Goal: Transaction & Acquisition: Download file/media

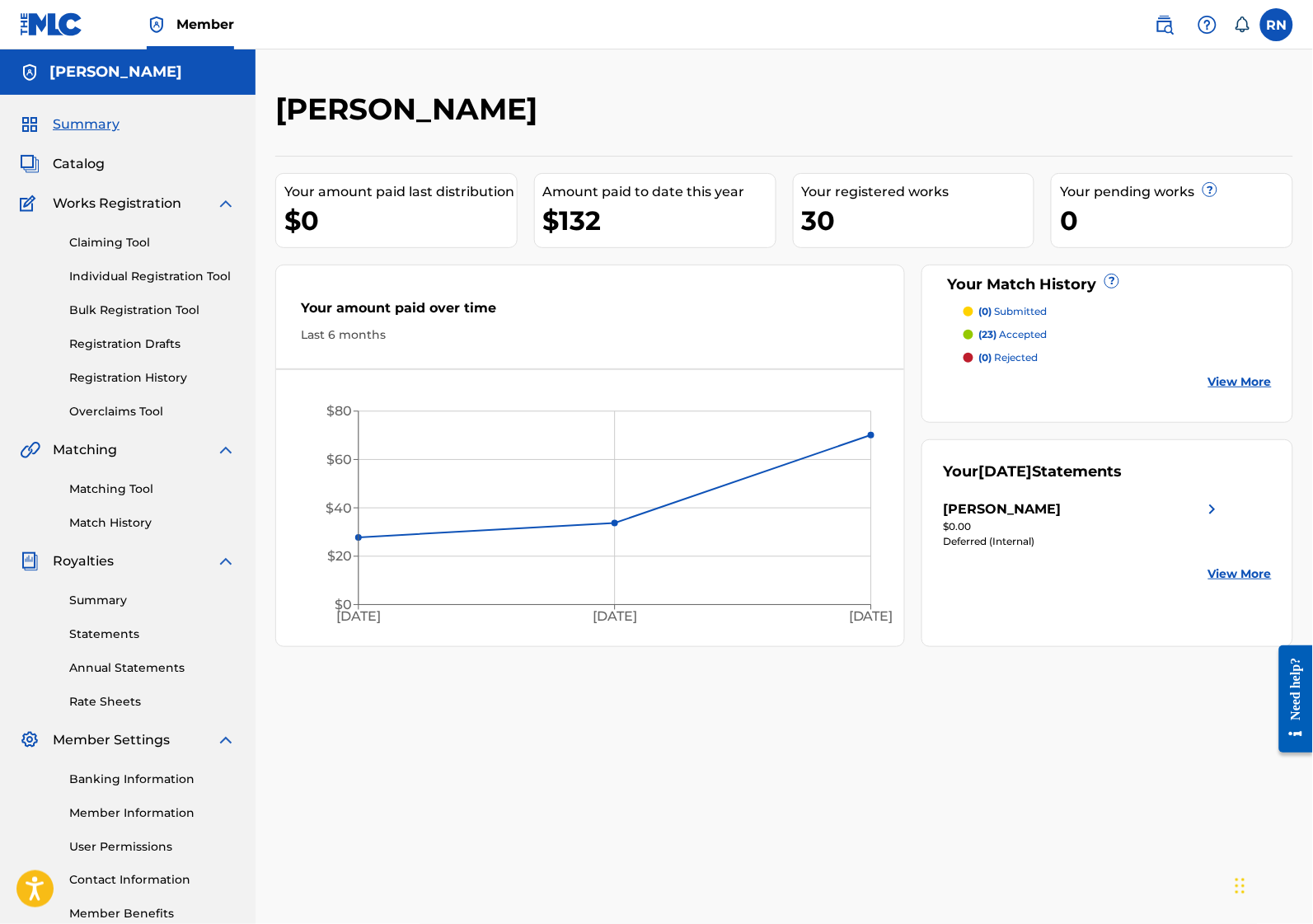
click at [1148, 507] on div "[PERSON_NAME]" at bounding box center [1083, 509] width 279 height 20
click at [108, 631] on link "Statements" at bounding box center [152, 634] width 167 height 17
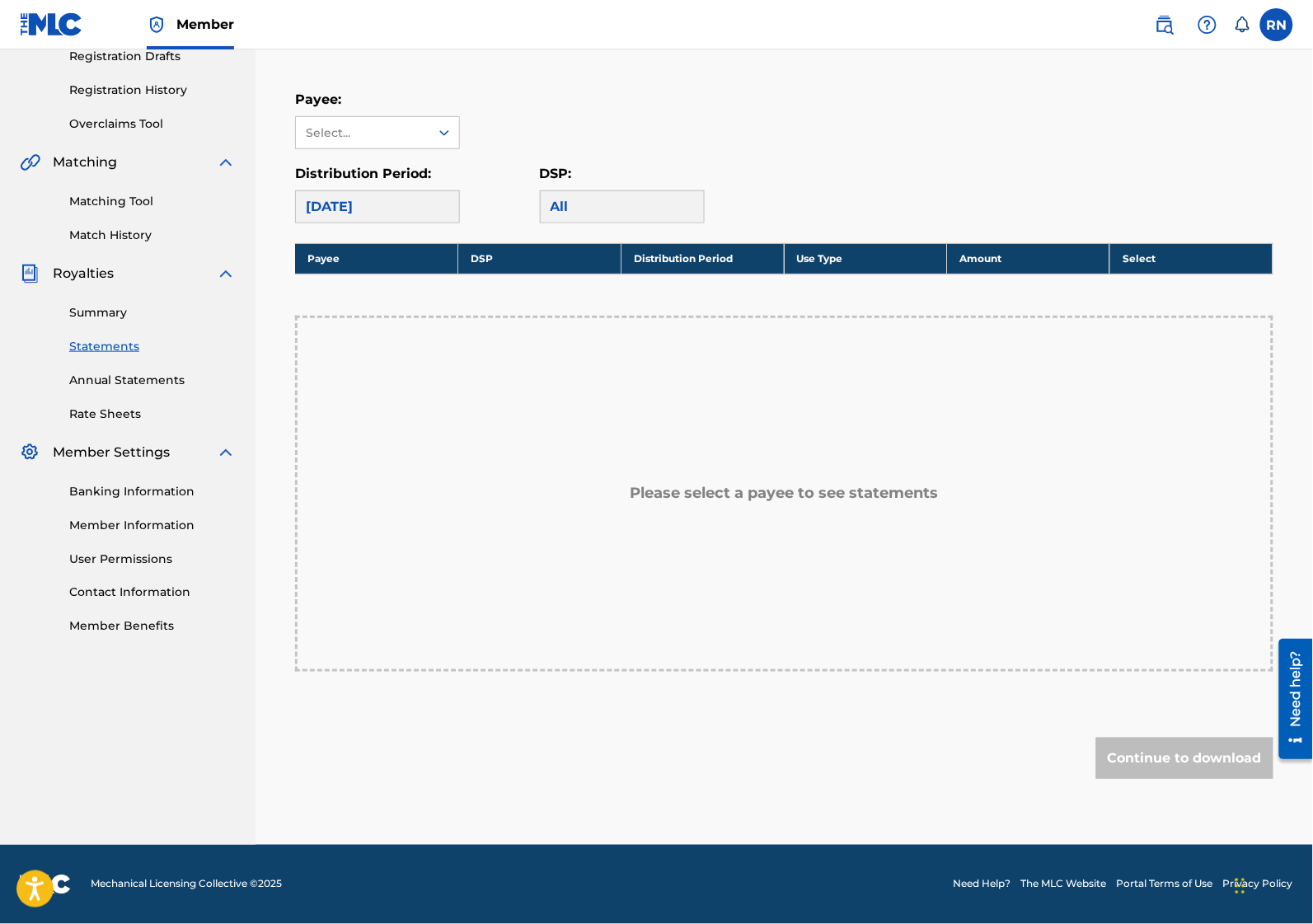
scroll to position [186, 0]
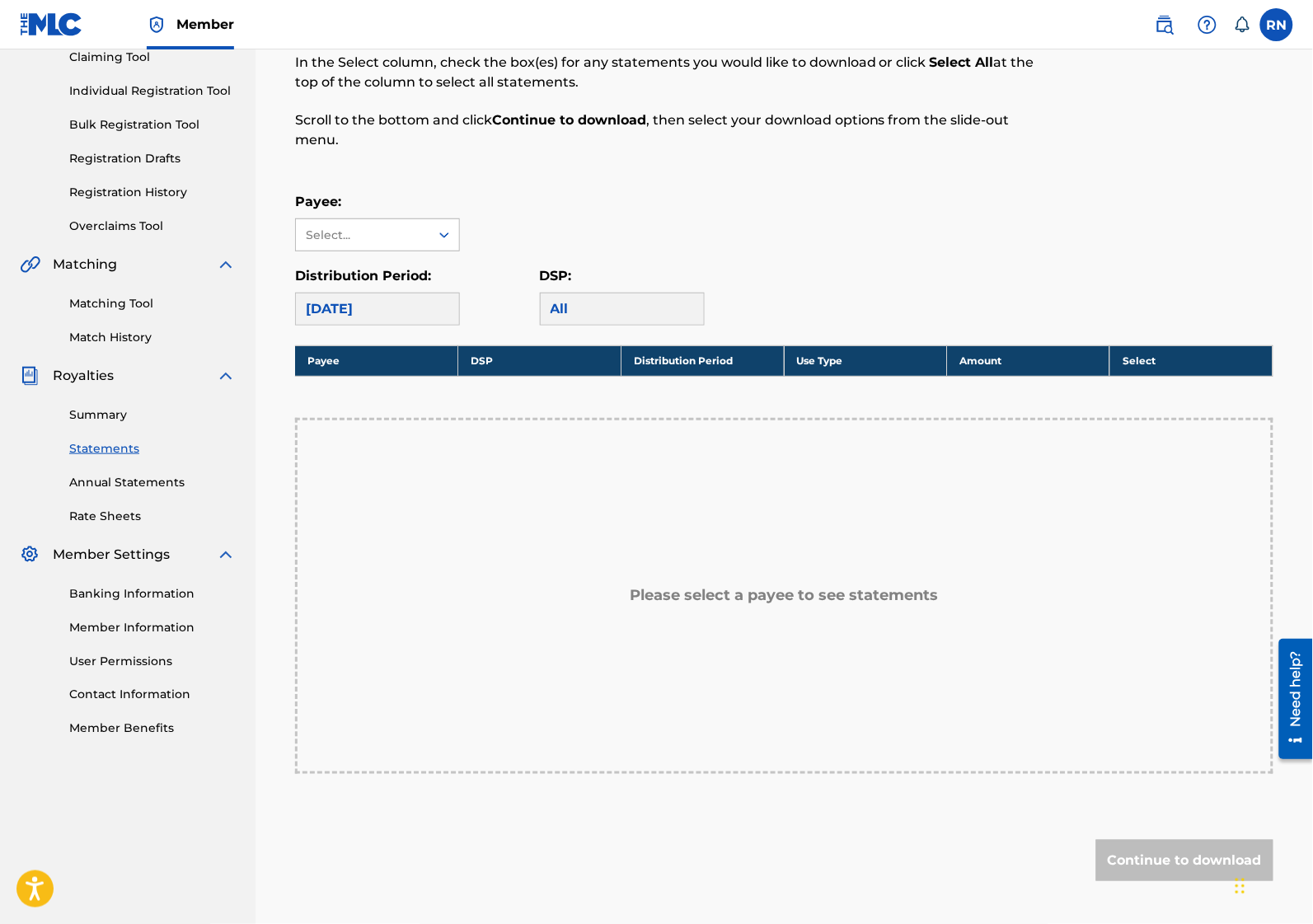
click at [394, 223] on div "Select..." at bounding box center [362, 235] width 134 height 31
click at [356, 274] on div "[PERSON_NAME]" at bounding box center [377, 271] width 163 height 41
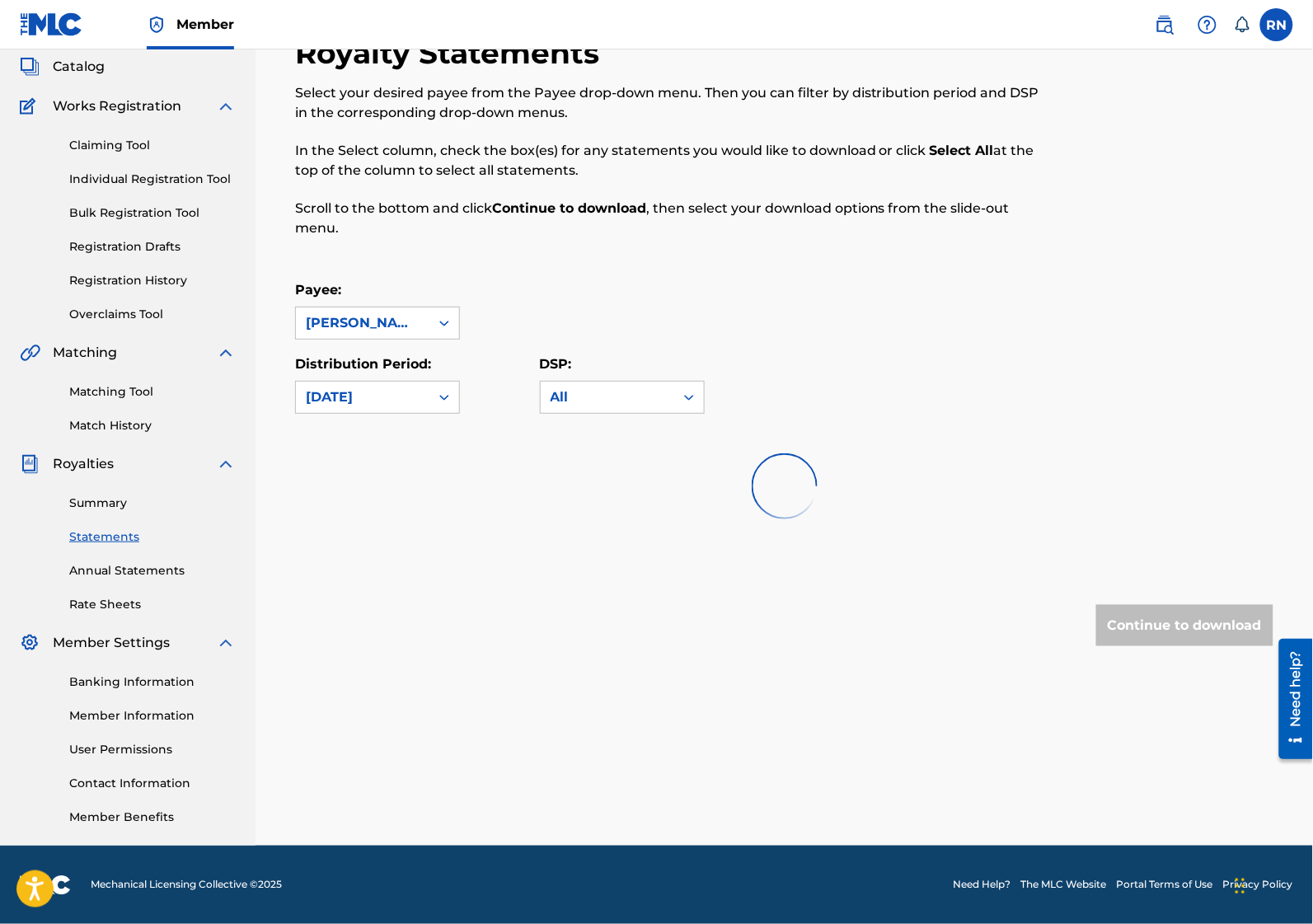
scroll to position [105, 0]
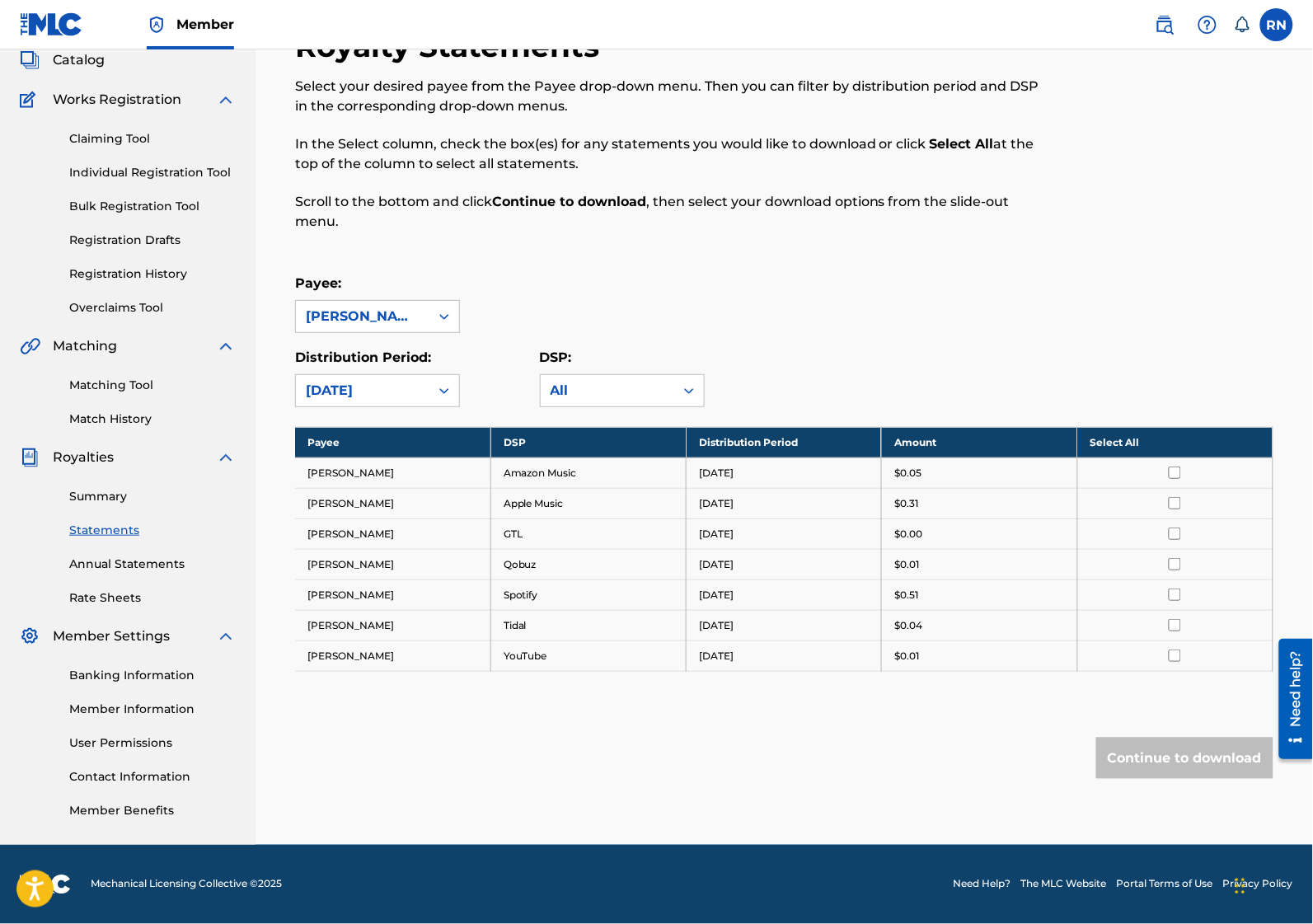
click at [1179, 467] on input "checkbox" at bounding box center [1176, 473] width 13 height 13
click at [1173, 503] on input "checkbox" at bounding box center [1176, 503] width 13 height 13
click at [1172, 545] on td at bounding box center [1175, 534] width 196 height 31
click at [1173, 533] on input "checkbox" at bounding box center [1176, 534] width 13 height 13
click at [1177, 566] on input "checkbox" at bounding box center [1176, 564] width 13 height 13
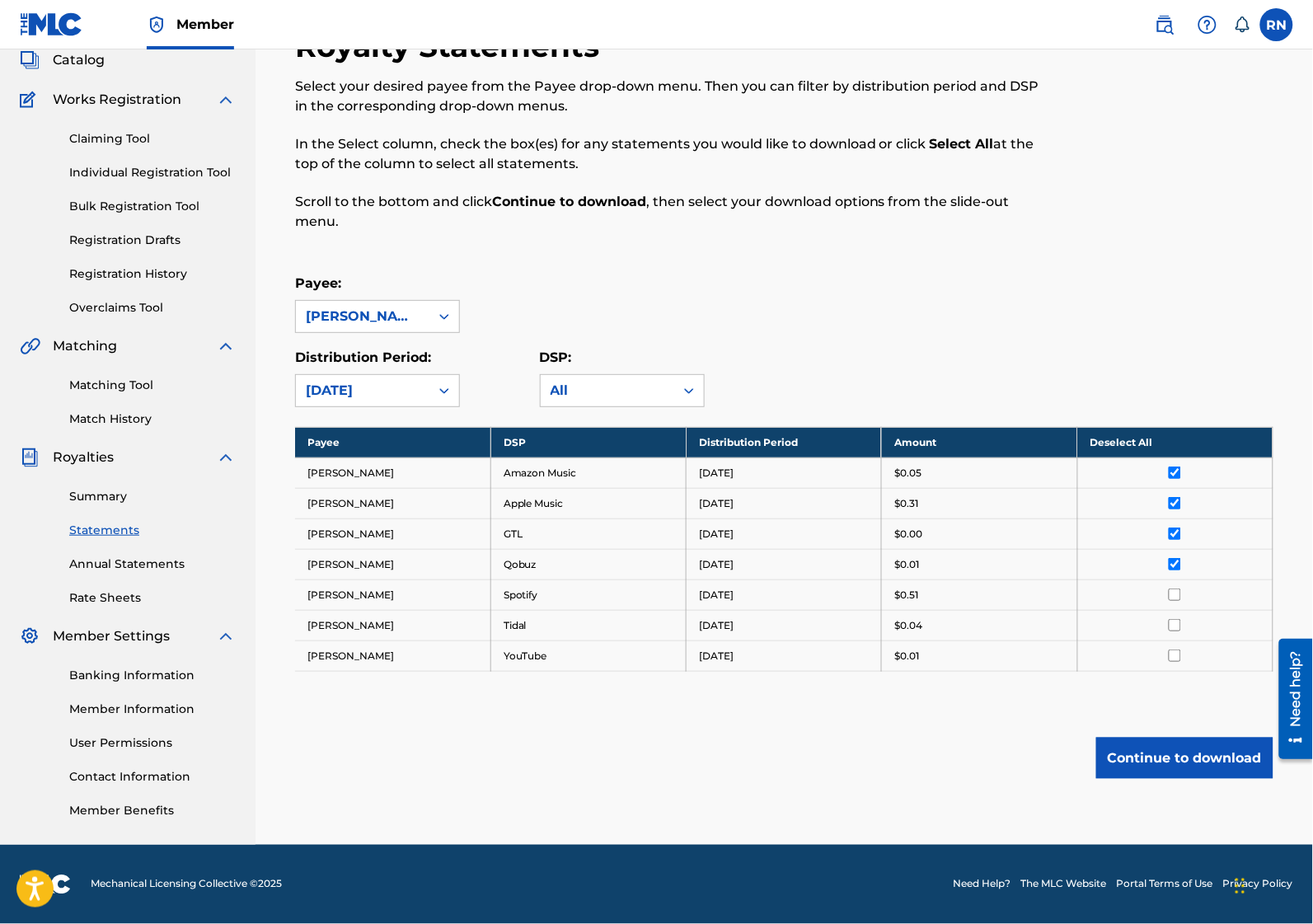
click at [1176, 596] on input "checkbox" at bounding box center [1176, 595] width 13 height 13
click at [1172, 625] on input "checkbox" at bounding box center [1176, 625] width 13 height 13
click at [1176, 656] on input "checkbox" at bounding box center [1176, 656] width 13 height 13
click at [1181, 770] on button "Continue to download" at bounding box center [1185, 758] width 177 height 41
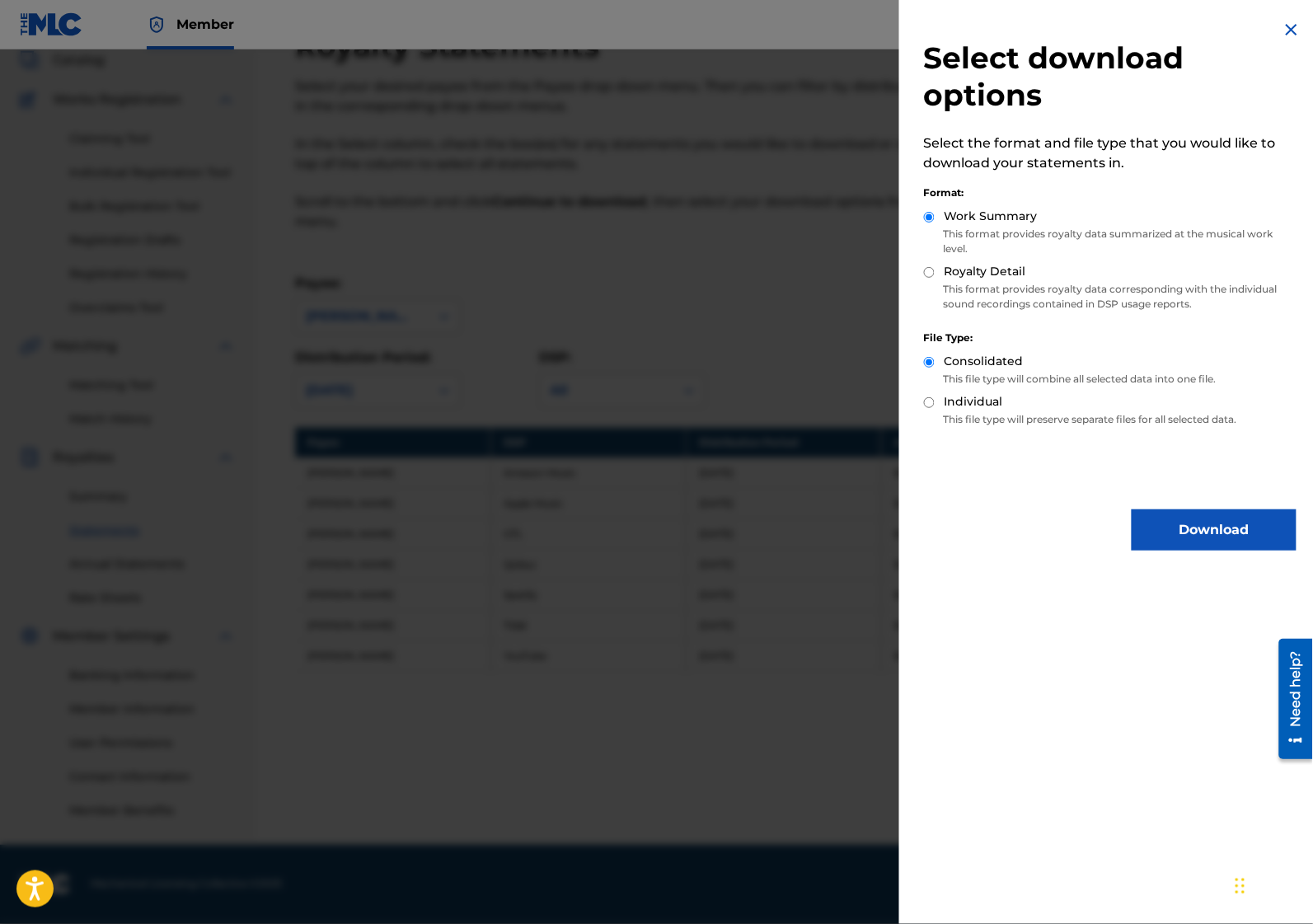
click at [1168, 526] on button "Download" at bounding box center [1214, 529] width 165 height 41
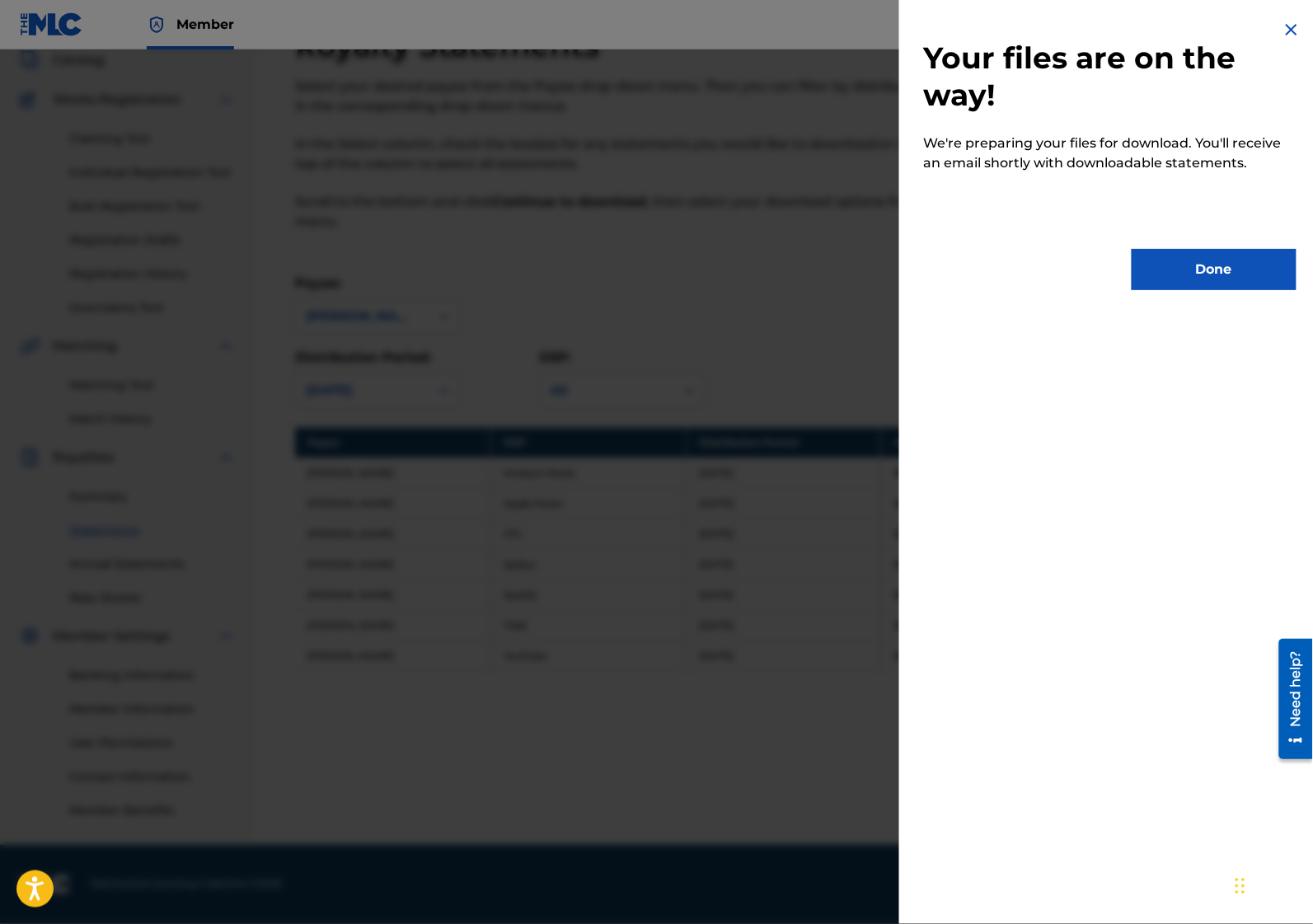
click at [1191, 269] on button "Done" at bounding box center [1214, 269] width 165 height 41
